Goal: Transaction & Acquisition: Purchase product/service

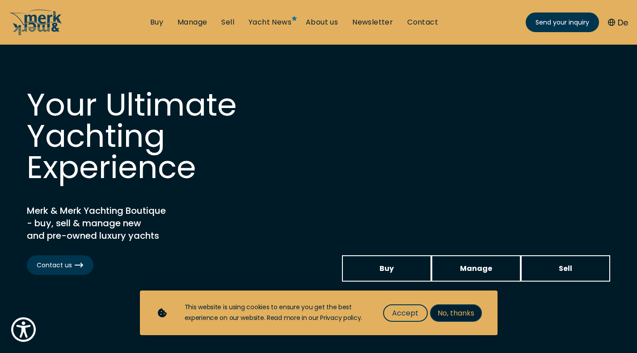
click at [468, 313] on span "No, thanks" at bounding box center [455, 313] width 37 height 11
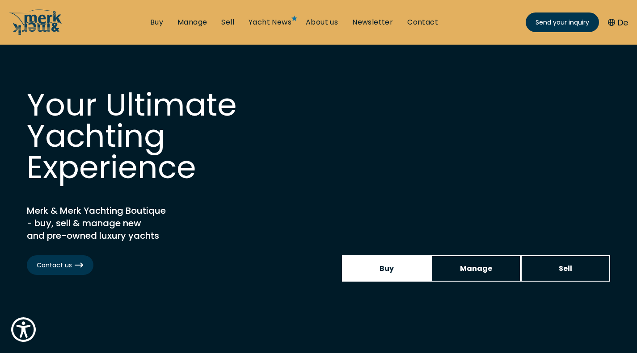
click at [389, 264] on span "Buy" at bounding box center [386, 268] width 14 height 11
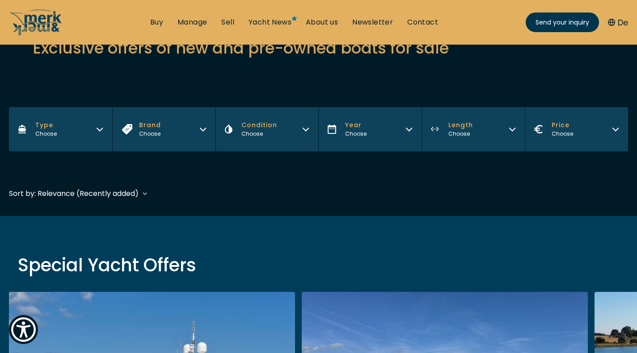
scroll to position [134, 0]
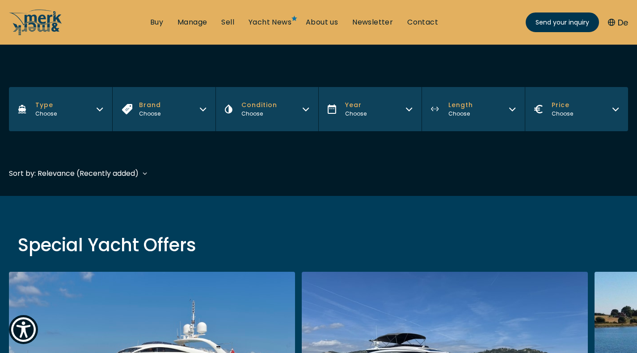
click at [100, 111] on icon "button" at bounding box center [99, 108] width 7 height 7
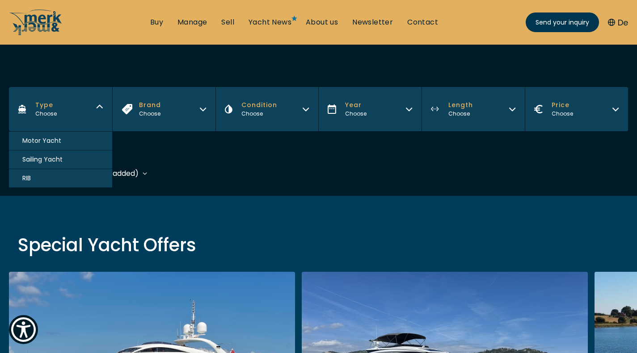
click at [59, 139] on span "Motor Yacht" at bounding box center [41, 140] width 39 height 9
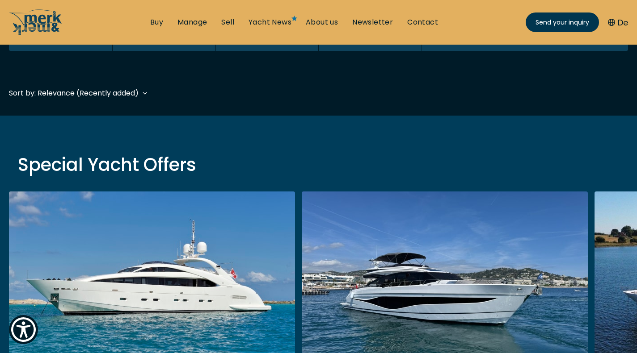
scroll to position [221, 0]
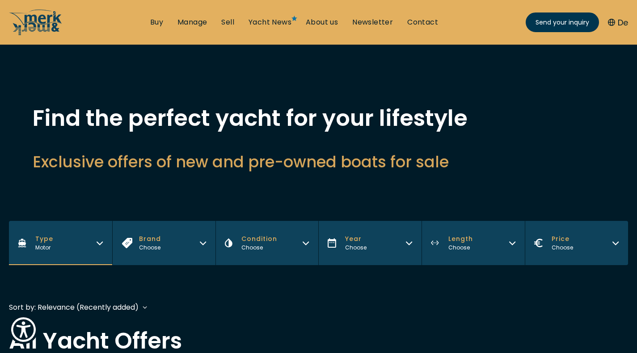
click at [204, 243] on icon "button" at bounding box center [202, 243] width 5 height 3
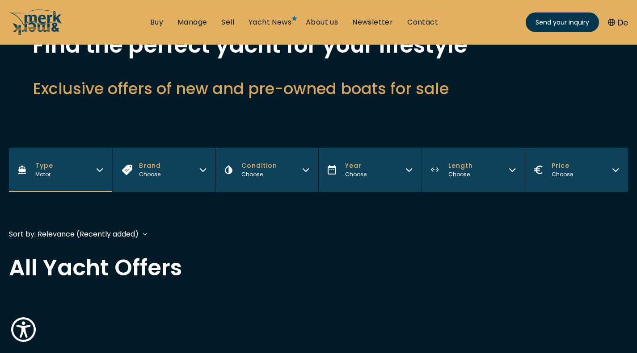
scroll to position [89, 0]
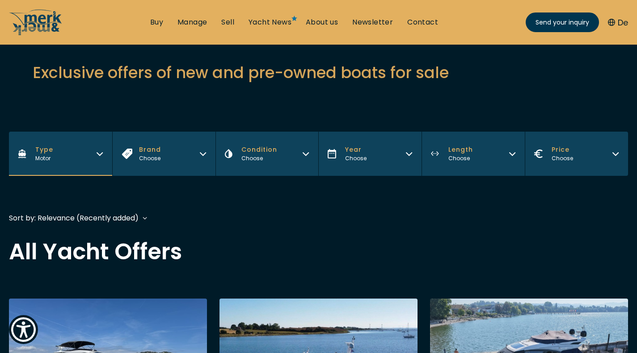
click at [202, 154] on icon "button" at bounding box center [202, 152] width 7 height 7
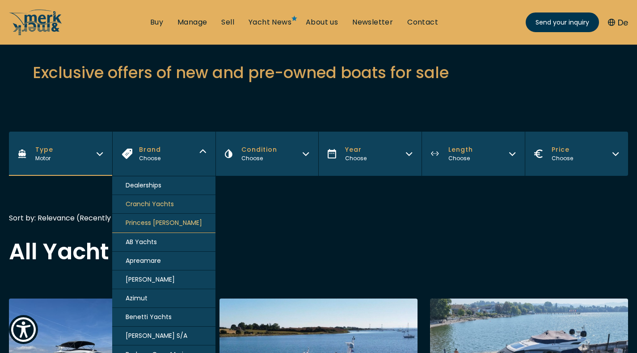
click at [166, 204] on span "Cranchi Yachts" at bounding box center [150, 204] width 48 height 9
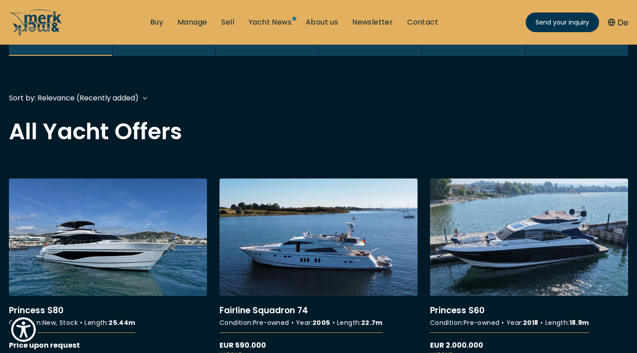
scroll to position [220, 0]
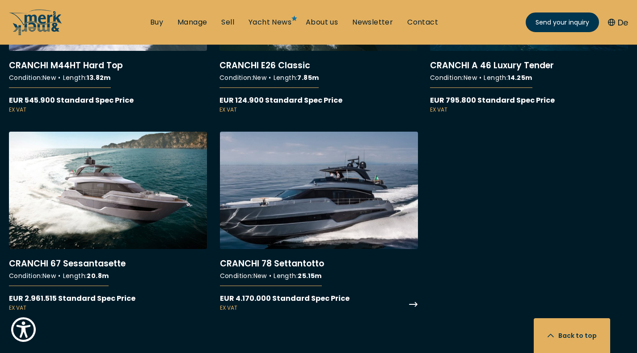
scroll to position [983, 0]
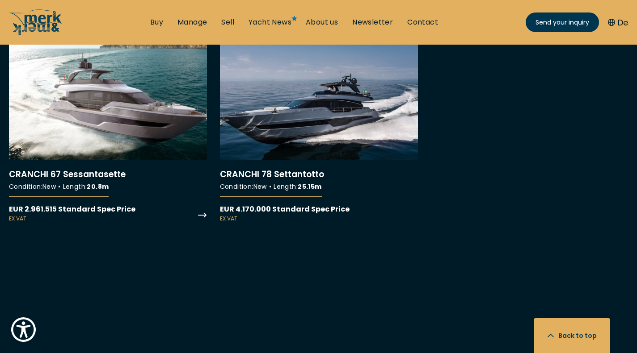
click at [101, 119] on link "More details about CRANCHI 67 Sessantasette" at bounding box center [108, 132] width 198 height 180
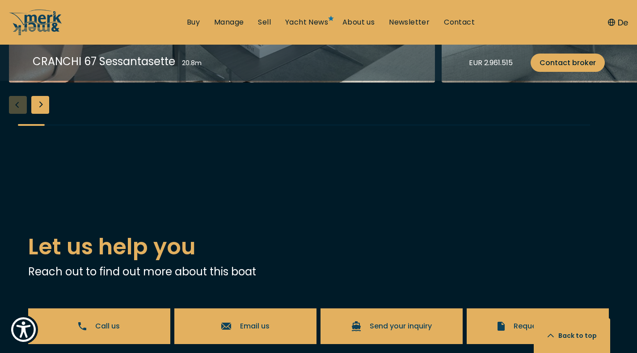
scroll to position [1742, 0]
